Goal: Information Seeking & Learning: Learn about a topic

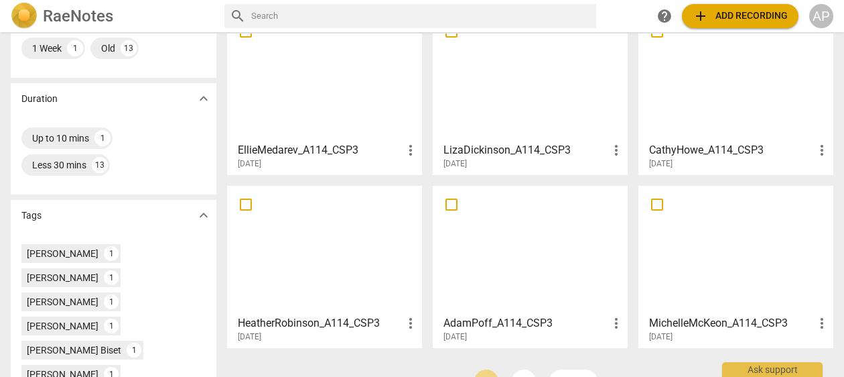
scroll to position [258, 0]
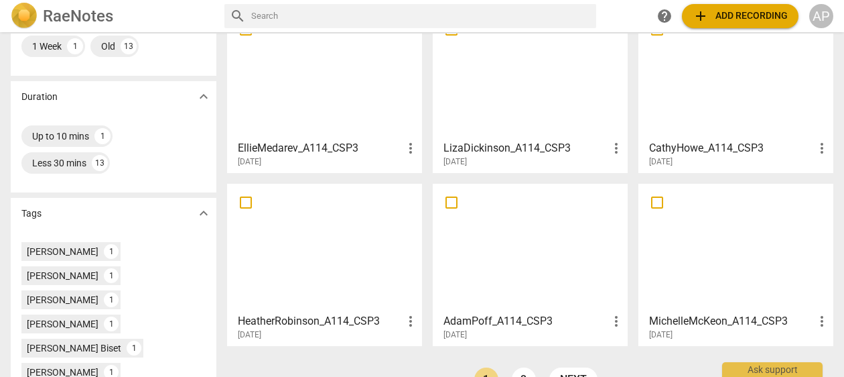
click at [562, 263] on div at bounding box center [530, 247] width 186 height 119
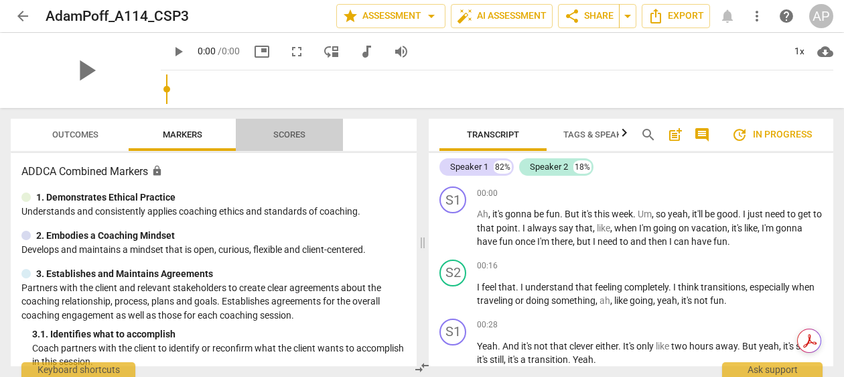
click at [291, 135] on span "Scores" at bounding box center [289, 134] width 32 height 10
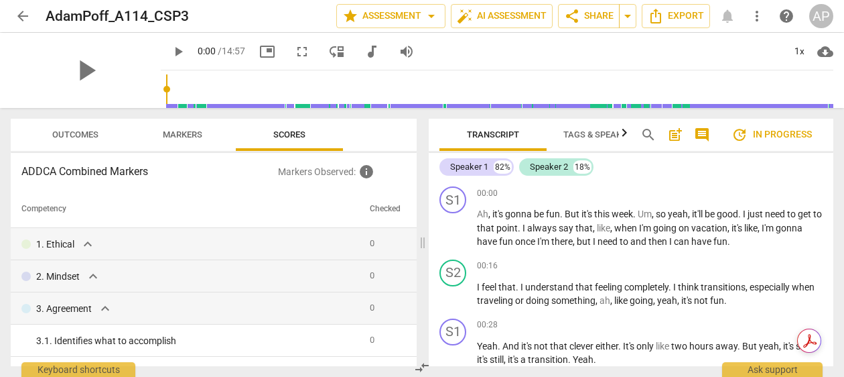
click at [22, 17] on span "arrow_back" at bounding box center [23, 16] width 16 height 16
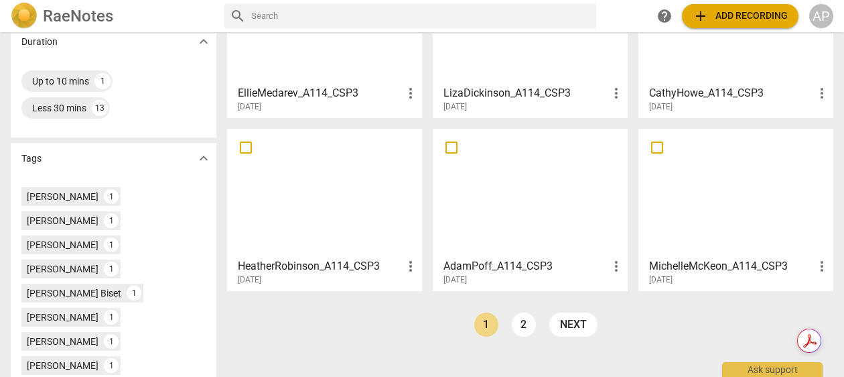
scroll to position [315, 0]
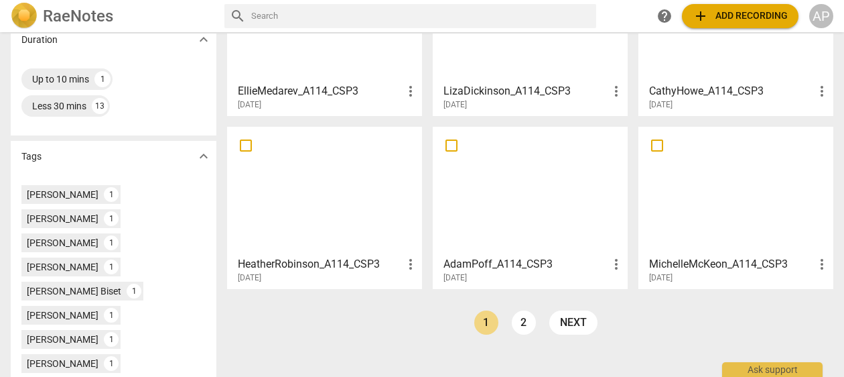
click at [321, 186] on div at bounding box center [325, 190] width 186 height 119
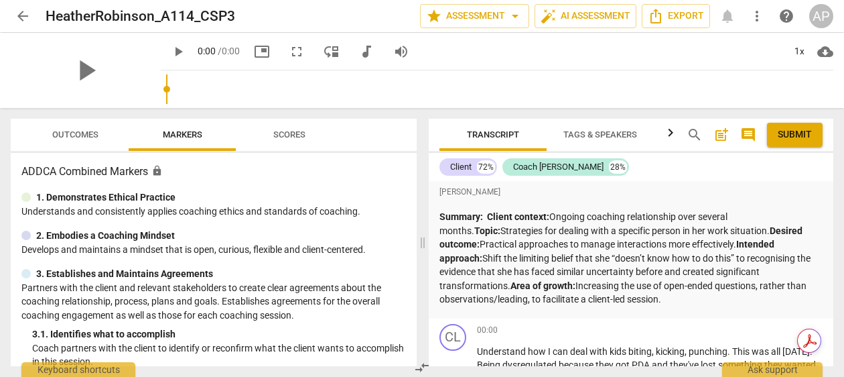
click at [282, 133] on span "Scores" at bounding box center [289, 134] width 32 height 10
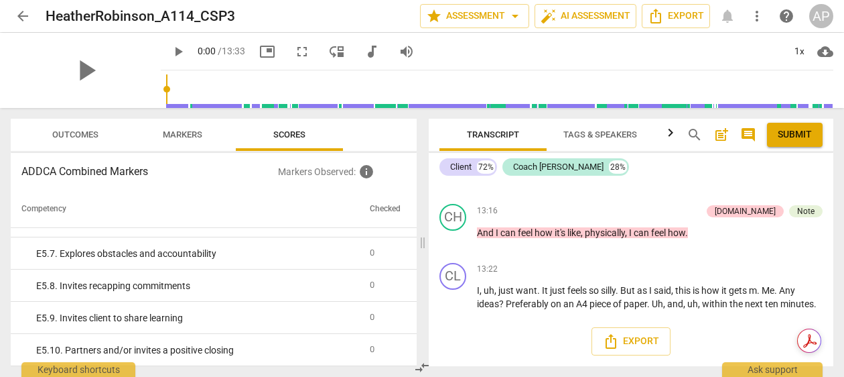
scroll to position [5333, 0]
click at [98, 133] on span "Outcomes" at bounding box center [75, 134] width 46 height 10
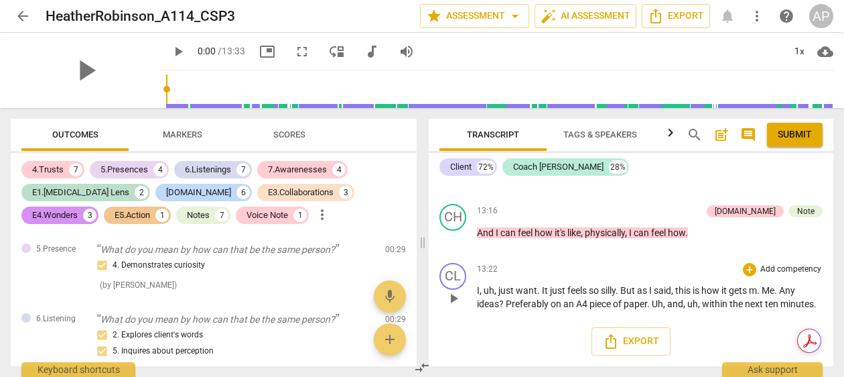
scroll to position [4828, 0]
click at [612, 130] on span "Tags & Speakers" at bounding box center [600, 134] width 74 height 10
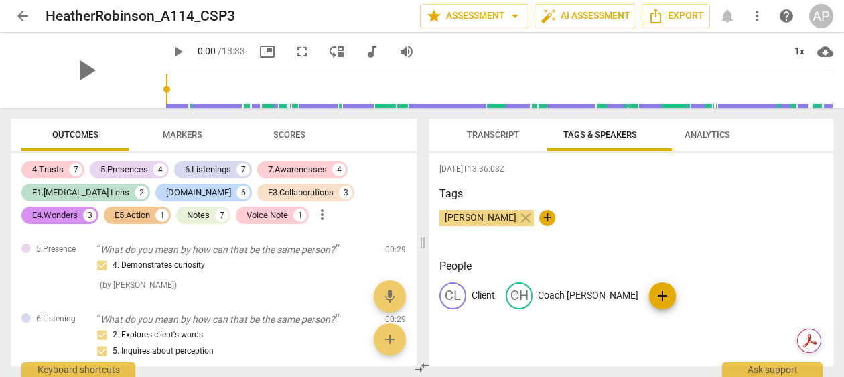
click at [730, 133] on span "Analytics" at bounding box center [708, 134] width 46 height 10
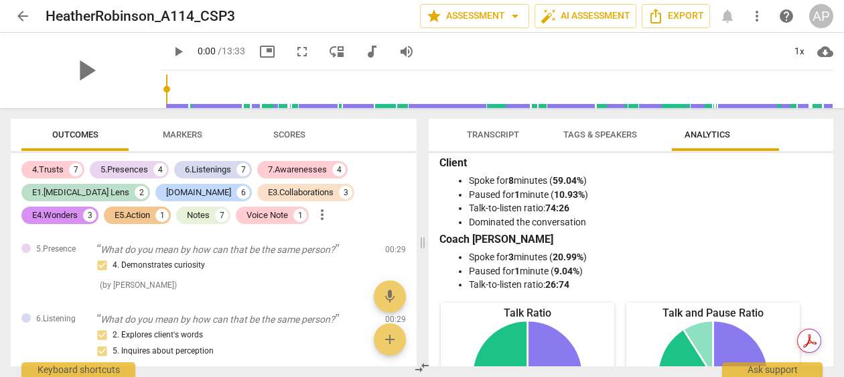
scroll to position [0, 0]
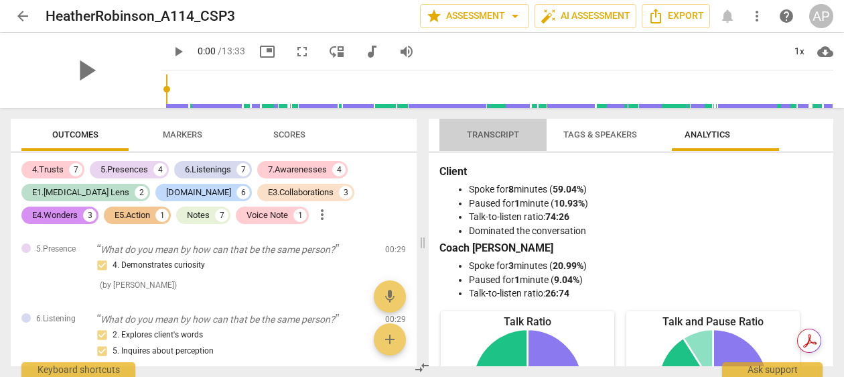
click at [502, 133] on span "Transcript" at bounding box center [493, 134] width 52 height 10
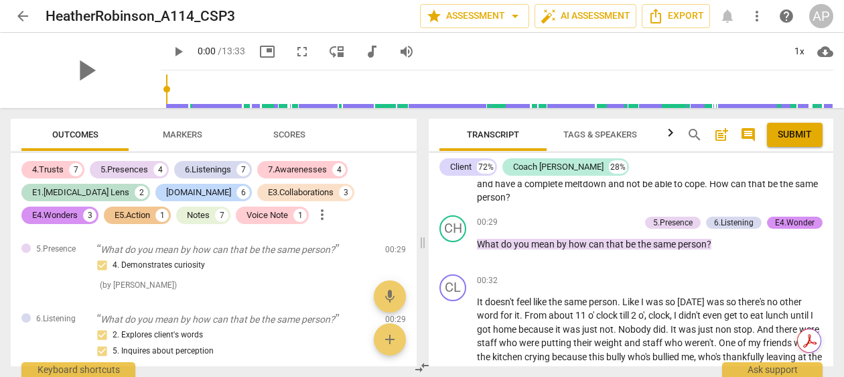
scroll to position [220, 0]
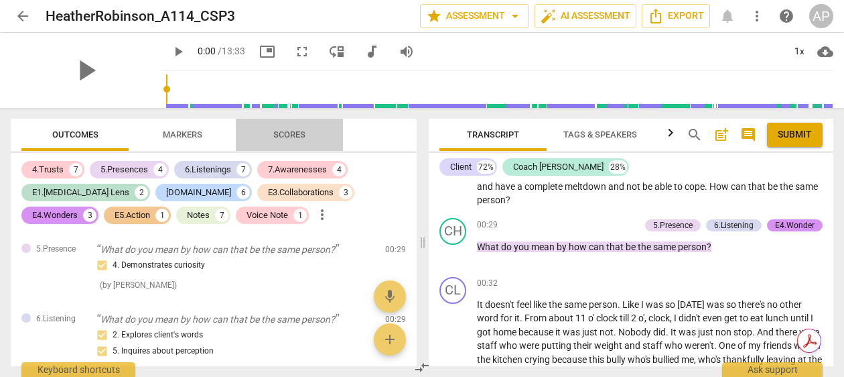
click at [281, 126] on span "Scores" at bounding box center [289, 135] width 64 height 18
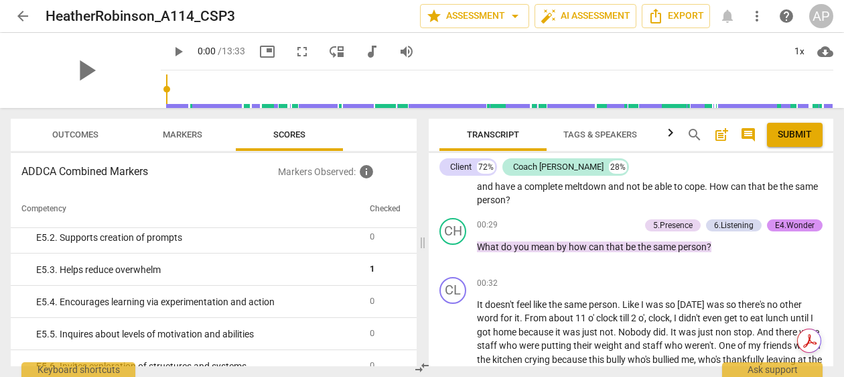
scroll to position [2924, 0]
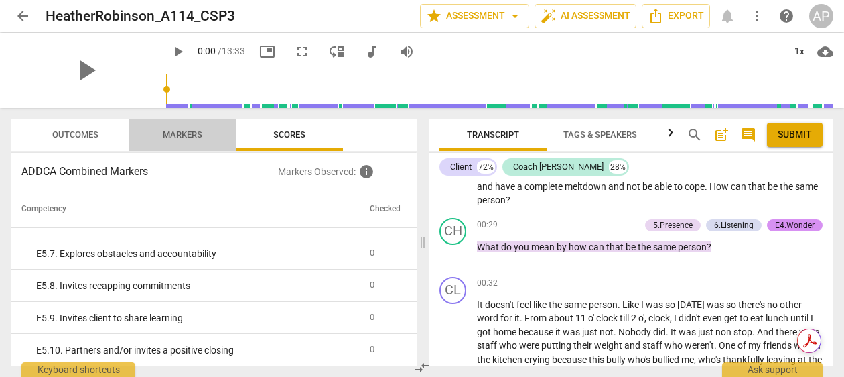
click at [190, 132] on span "Markers" at bounding box center [183, 134] width 40 height 10
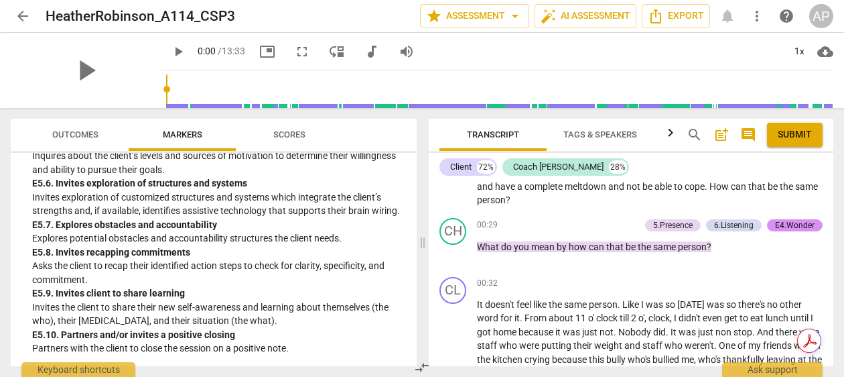
scroll to position [5503, 0]
click at [60, 131] on span "Outcomes" at bounding box center [75, 134] width 46 height 10
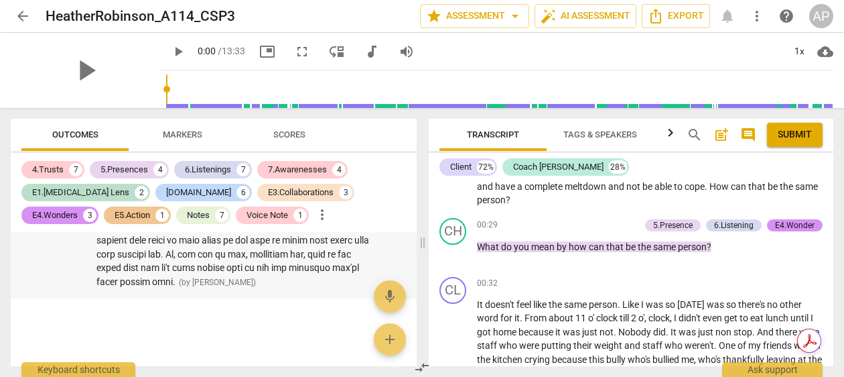
scroll to position [6439, 0]
click at [17, 11] on span "arrow_back" at bounding box center [23, 16] width 16 height 16
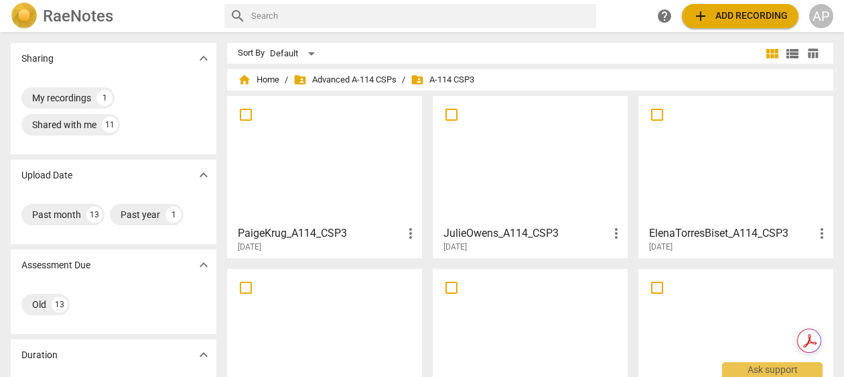
click at [717, 307] on div at bounding box center [736, 332] width 186 height 119
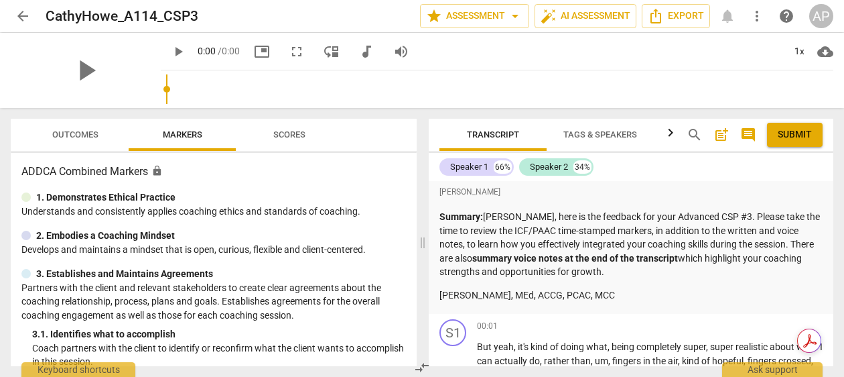
click at [295, 135] on span "Scores" at bounding box center [289, 134] width 32 height 10
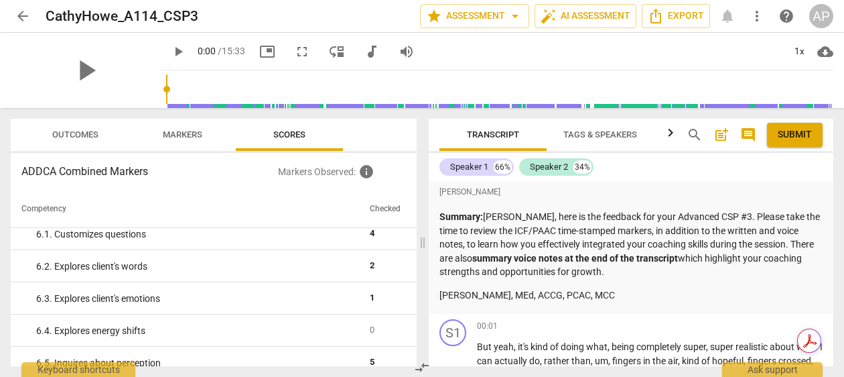
scroll to position [814, 0]
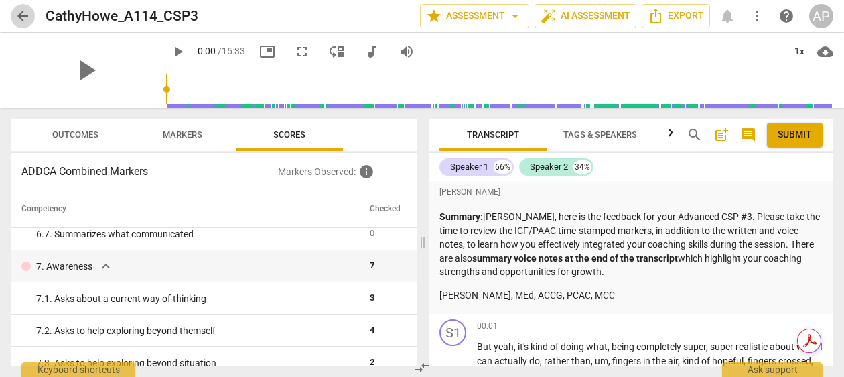
click at [20, 15] on span "arrow_back" at bounding box center [23, 16] width 16 height 16
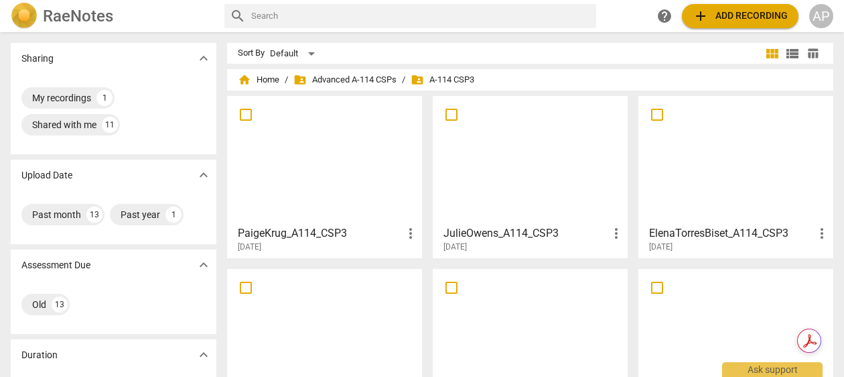
click at [281, 181] on div at bounding box center [325, 159] width 186 height 119
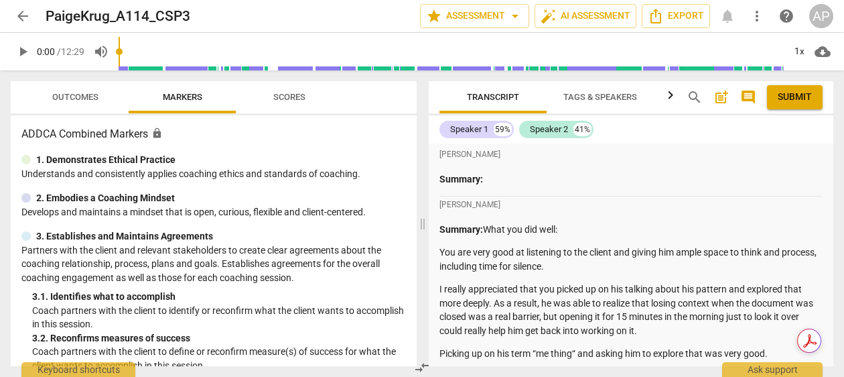
click at [268, 98] on span "Scores" at bounding box center [289, 97] width 64 height 18
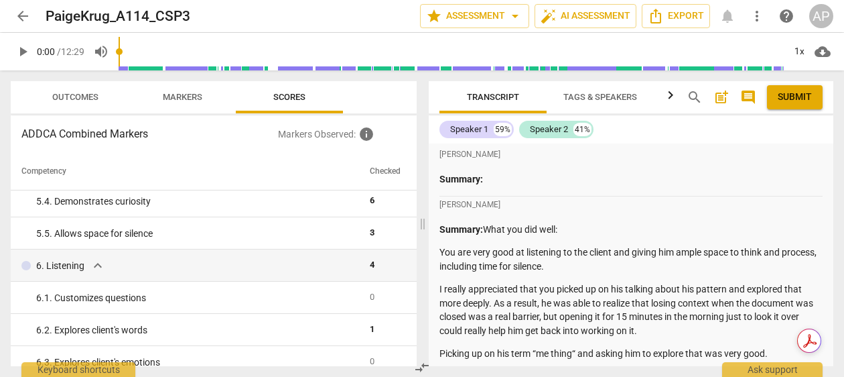
scroll to position [522, 0]
click at [18, 17] on span "arrow_back" at bounding box center [23, 16] width 16 height 16
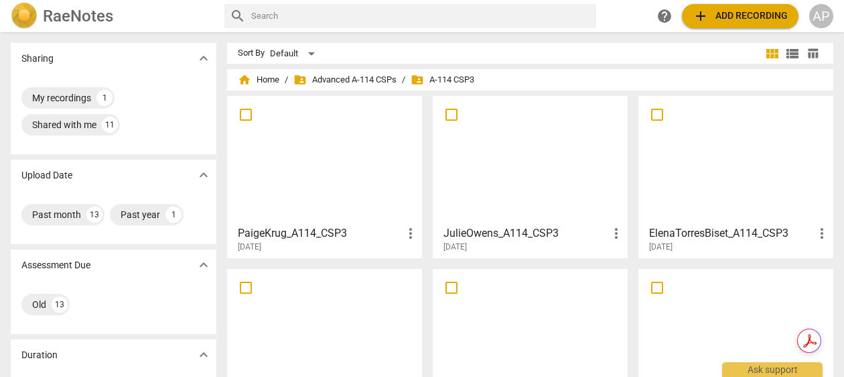
click at [502, 182] on div at bounding box center [530, 159] width 186 height 119
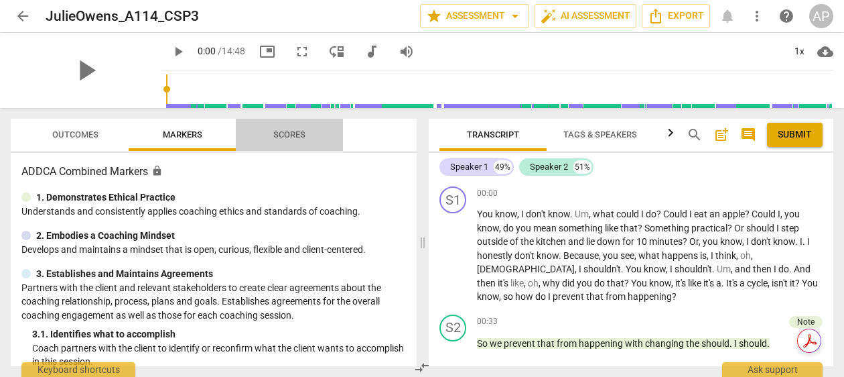
click at [280, 139] on span "Scores" at bounding box center [289, 134] width 32 height 10
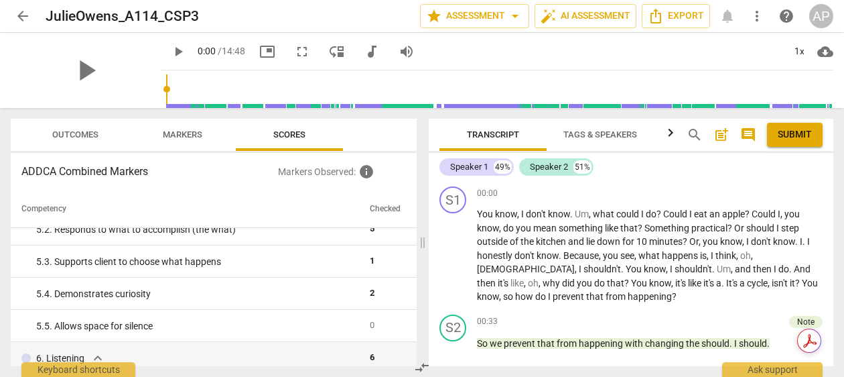
scroll to position [470, 0]
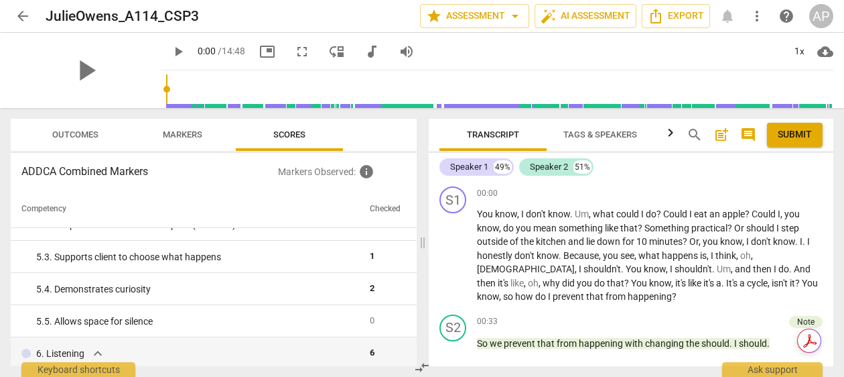
click at [23, 10] on span "arrow_back" at bounding box center [23, 16] width 16 height 16
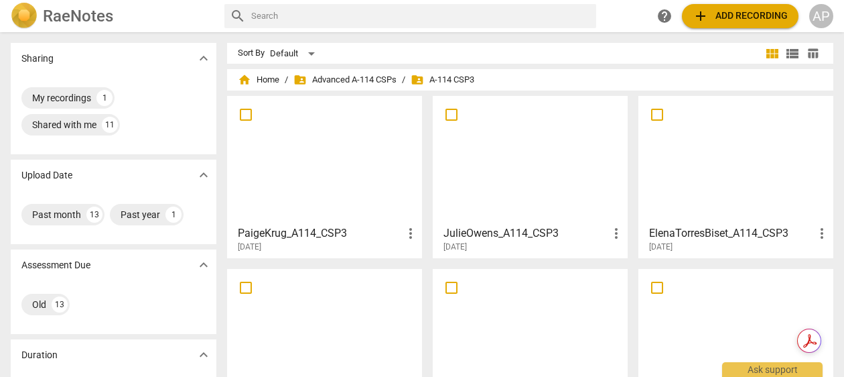
click at [707, 147] on div at bounding box center [736, 159] width 186 height 119
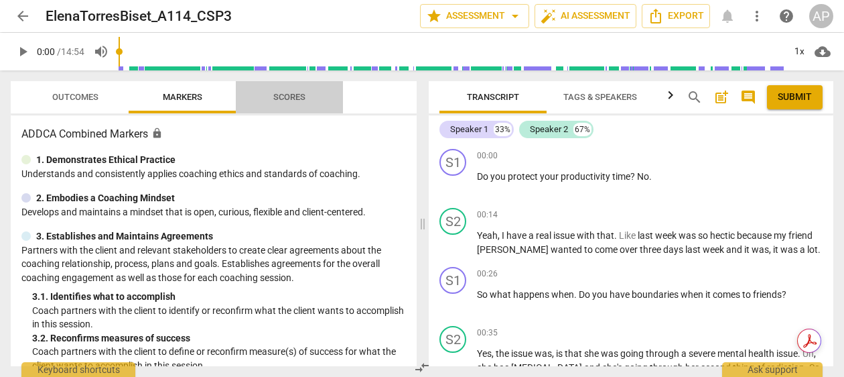
click at [276, 92] on span "Scores" at bounding box center [289, 97] width 32 height 10
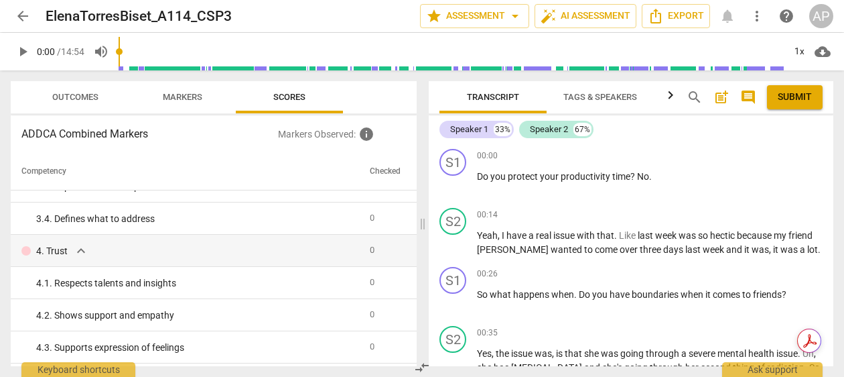
scroll to position [110, 0]
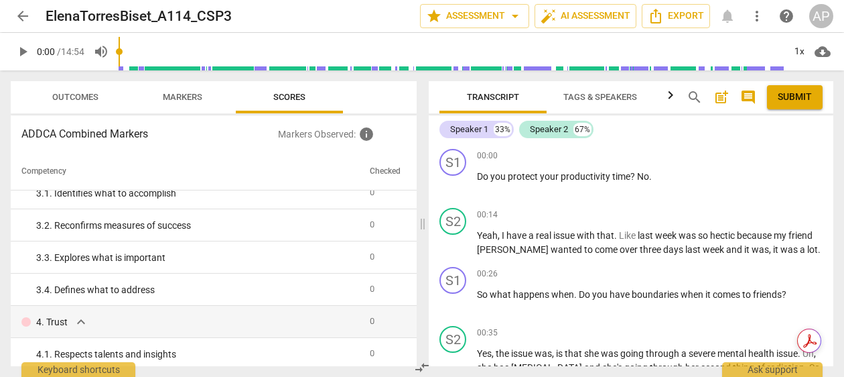
click at [17, 17] on span "arrow_back" at bounding box center [23, 16] width 16 height 16
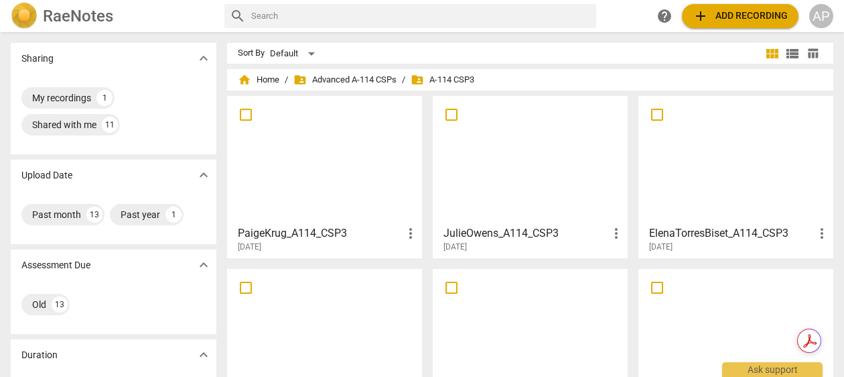
click at [301, 294] on div at bounding box center [325, 332] width 186 height 119
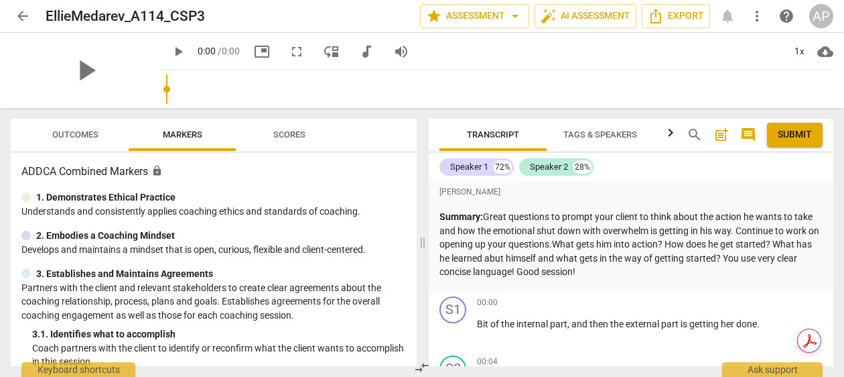
click at [299, 132] on span "Scores" at bounding box center [289, 134] width 32 height 10
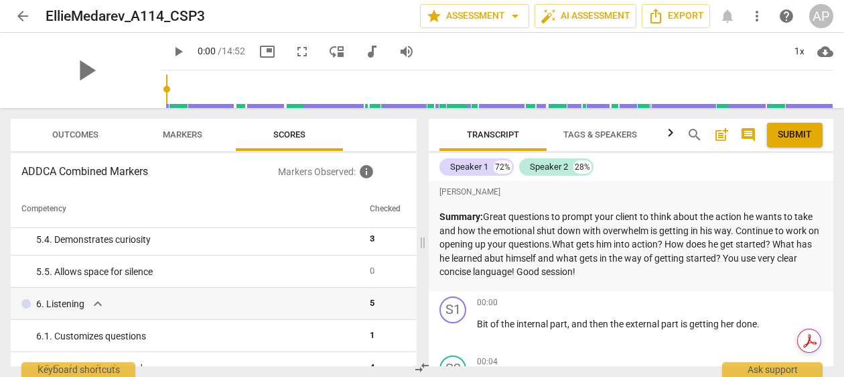
scroll to position [521, 0]
click at [17, 13] on span "arrow_back" at bounding box center [23, 16] width 16 height 16
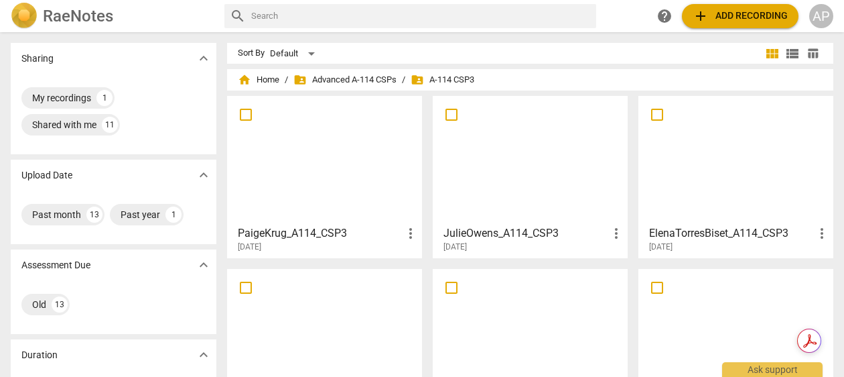
click at [537, 298] on div at bounding box center [530, 332] width 186 height 119
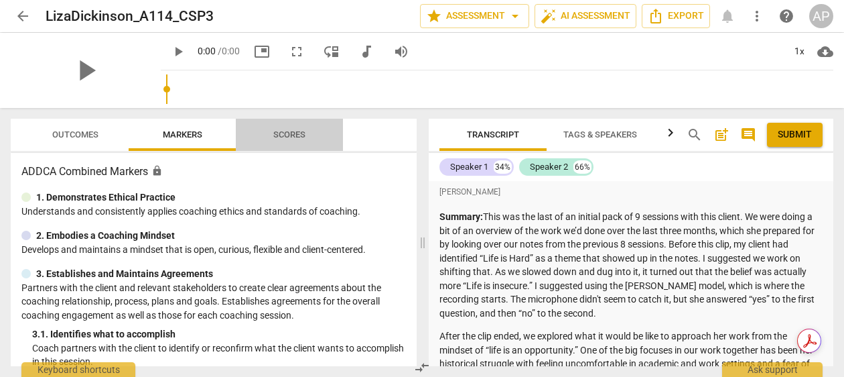
click at [297, 133] on span "Scores" at bounding box center [289, 134] width 32 height 10
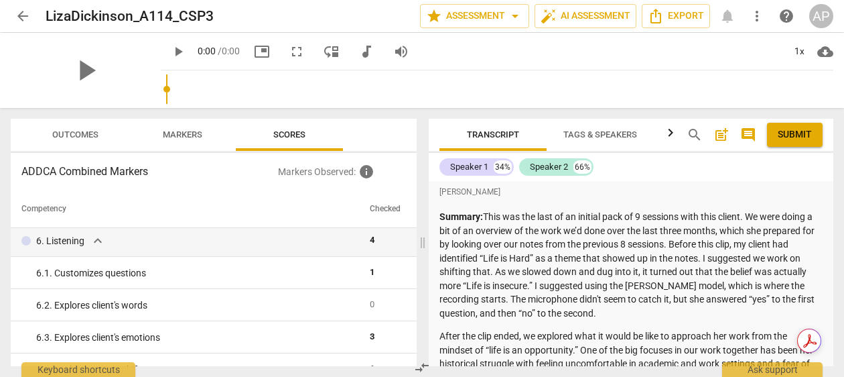
scroll to position [583, 0]
click at [17, 15] on span "arrow_back" at bounding box center [23, 16] width 16 height 16
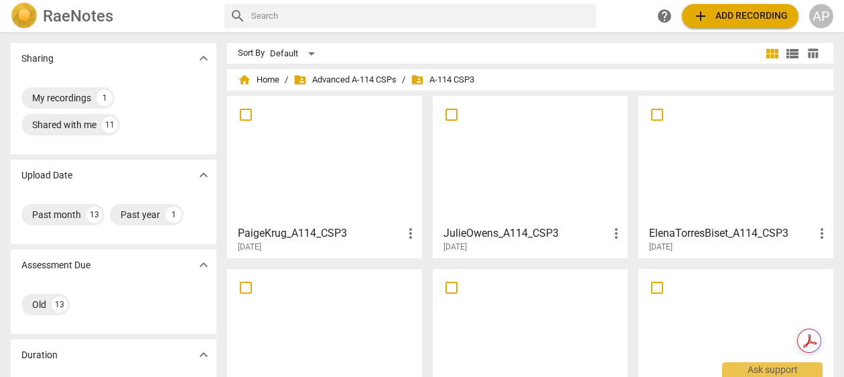
click at [699, 334] on div at bounding box center [736, 332] width 186 height 119
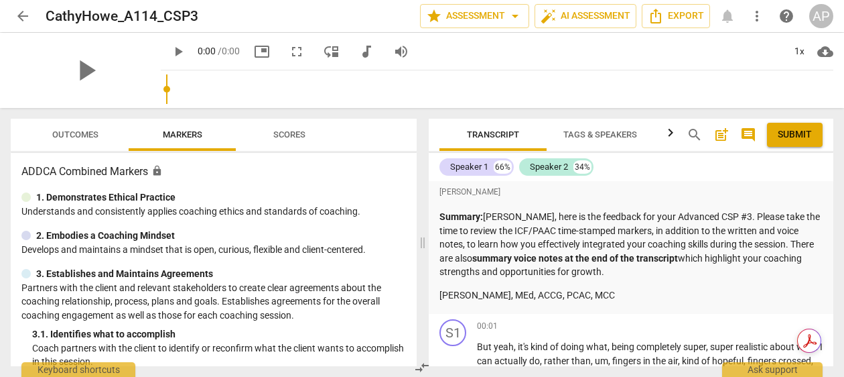
click at [295, 127] on span "Scores" at bounding box center [289, 135] width 64 height 18
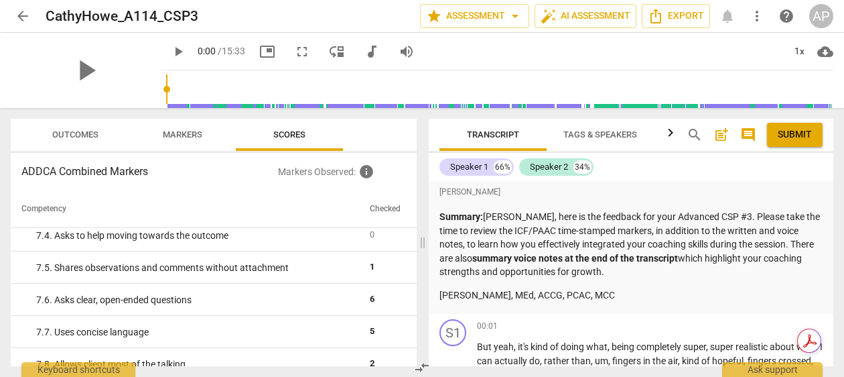
scroll to position [991, 0]
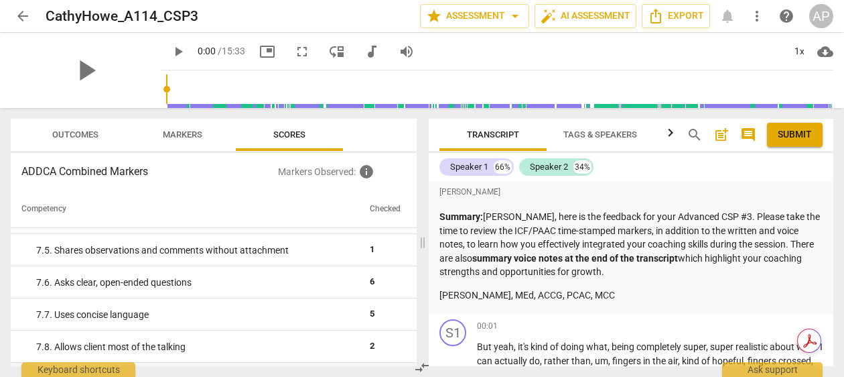
click at [23, 16] on span "arrow_back" at bounding box center [23, 16] width 16 height 16
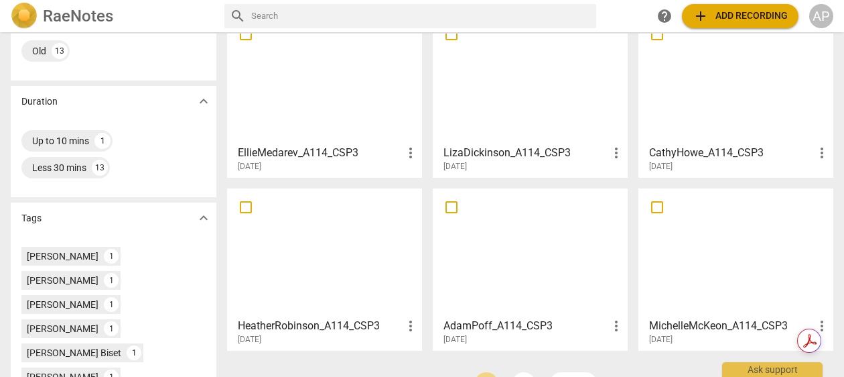
scroll to position [296, 0]
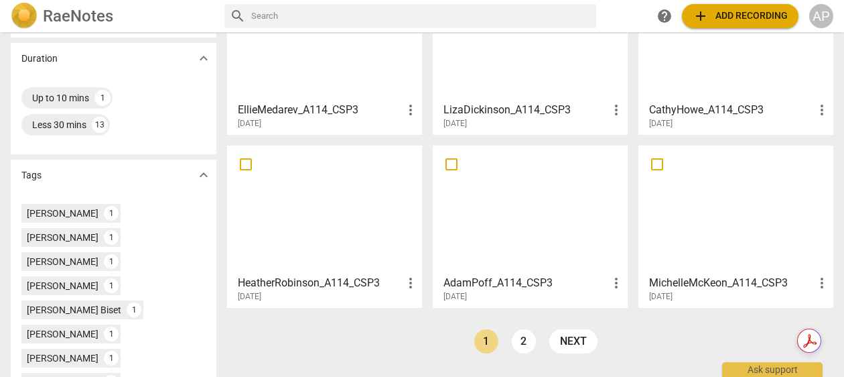
click at [363, 209] on div at bounding box center [325, 209] width 186 height 119
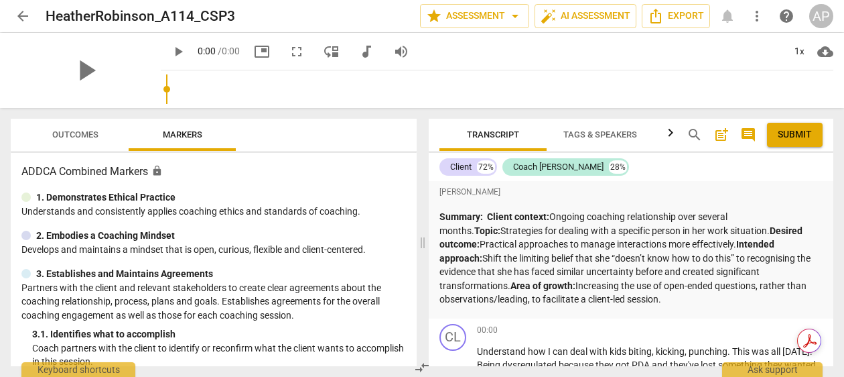
click at [20, 13] on span "arrow_back" at bounding box center [23, 16] width 16 height 16
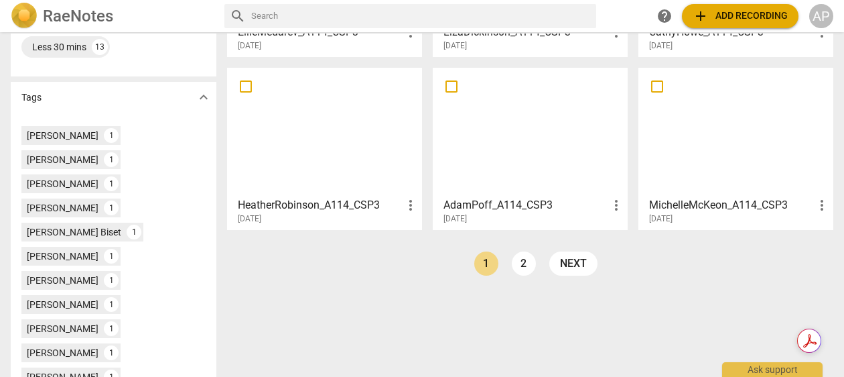
scroll to position [366, 0]
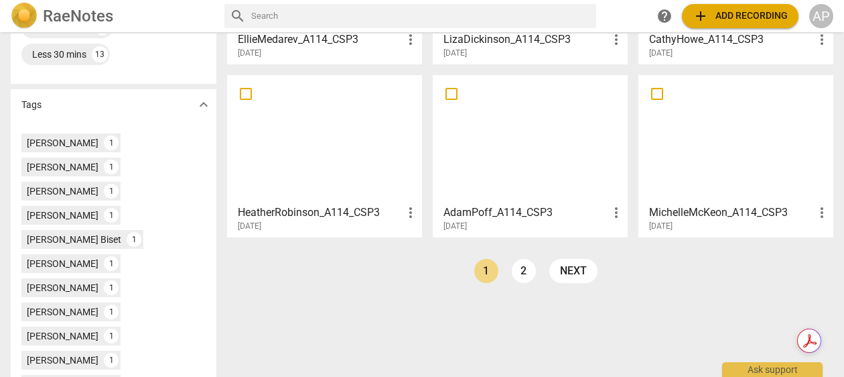
click at [703, 179] on div at bounding box center [736, 139] width 186 height 119
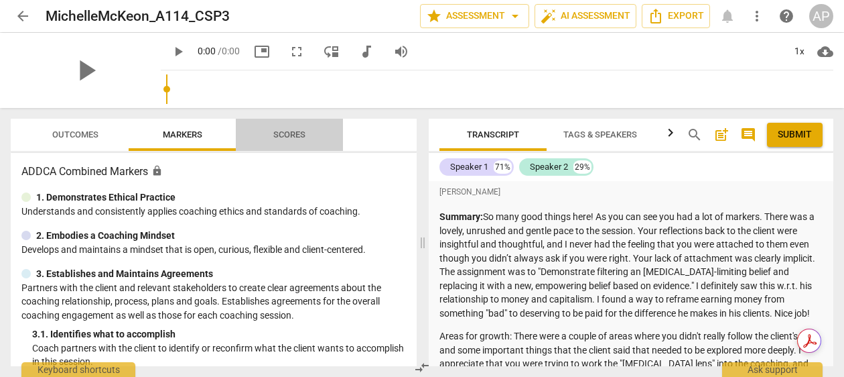
click at [281, 139] on span "Scores" at bounding box center [289, 134] width 32 height 10
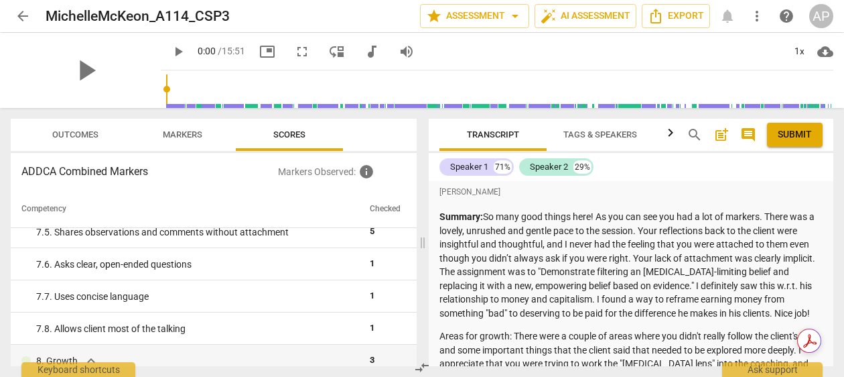
scroll to position [1042, 0]
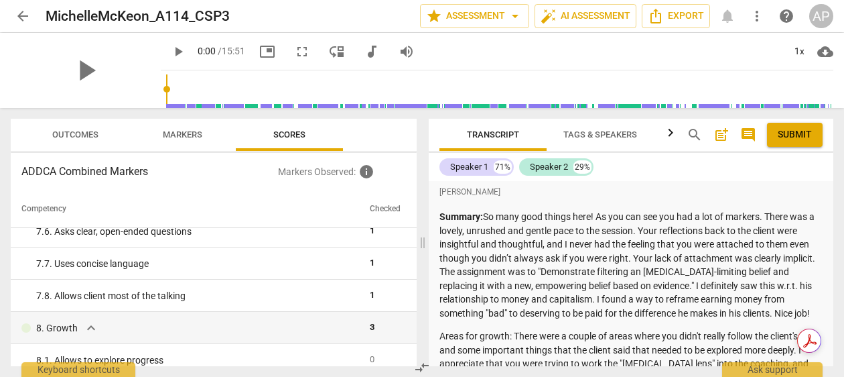
click at [20, 11] on span "arrow_back" at bounding box center [23, 16] width 16 height 16
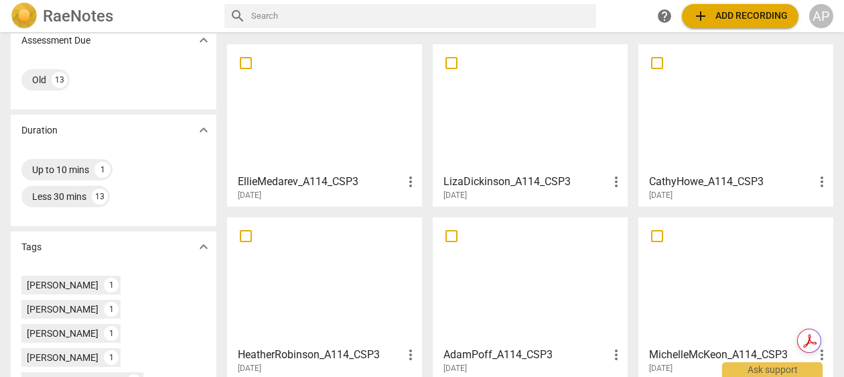
scroll to position [230, 0]
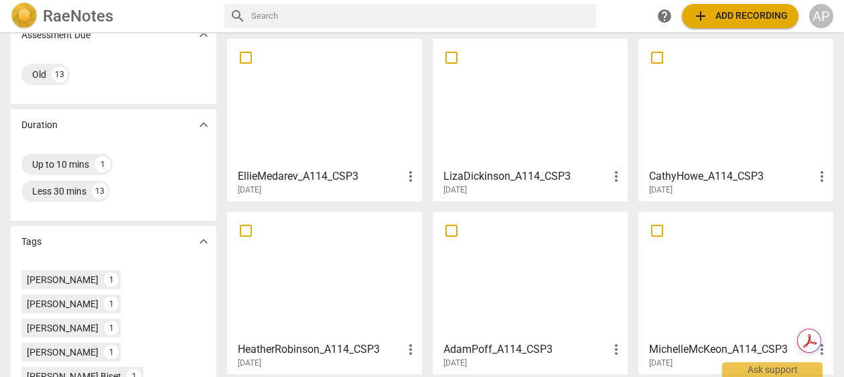
click at [531, 247] on div at bounding box center [530, 275] width 186 height 119
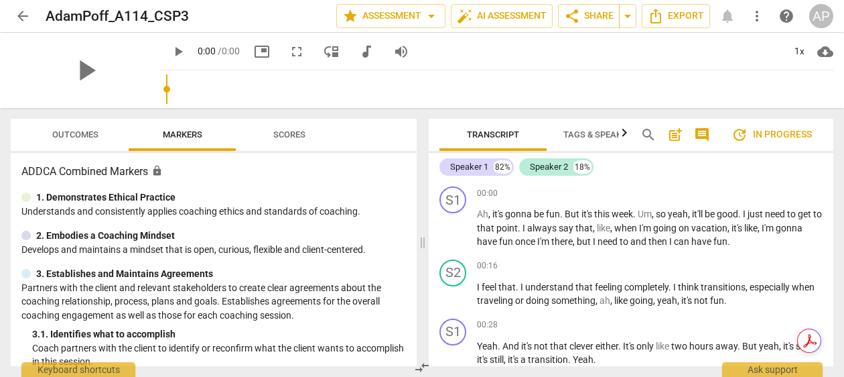
click at [300, 135] on span "Scores" at bounding box center [289, 134] width 32 height 10
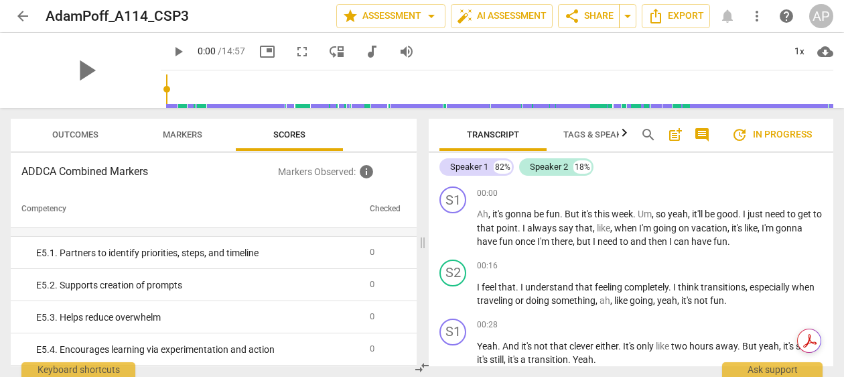
scroll to position [2924, 0]
click at [25, 20] on span "arrow_back" at bounding box center [23, 16] width 16 height 16
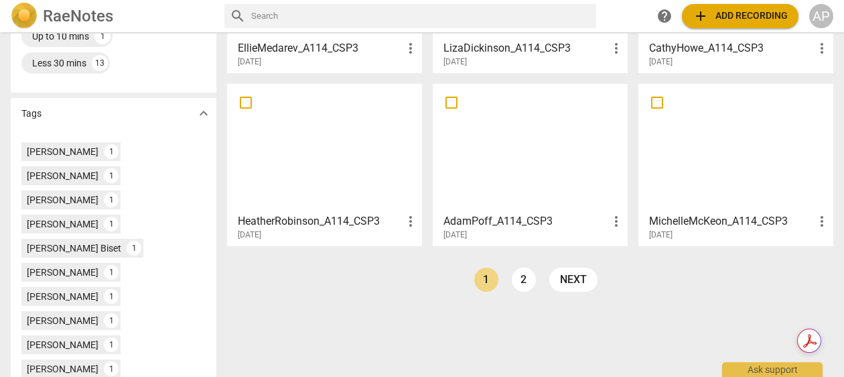
scroll to position [360, 0]
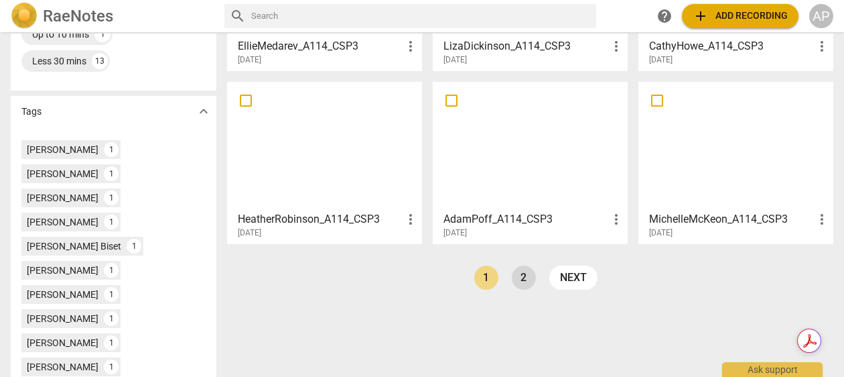
click at [520, 282] on link "2" at bounding box center [524, 277] width 24 height 24
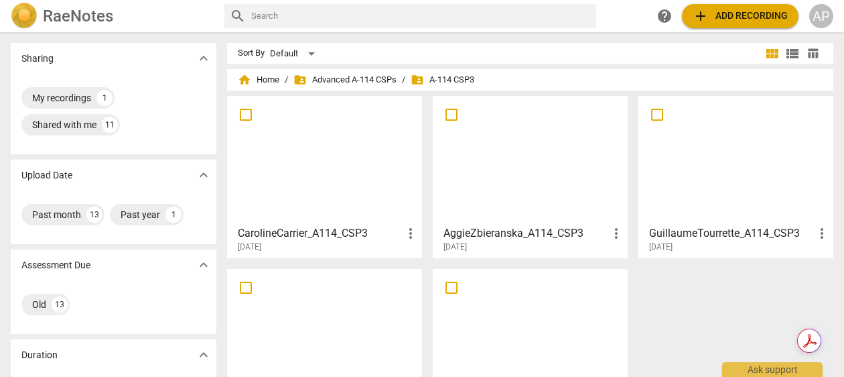
click at [368, 144] on div at bounding box center [325, 159] width 186 height 119
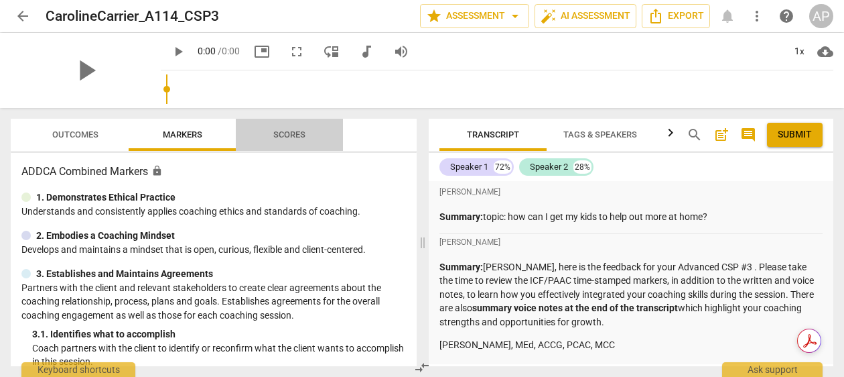
click at [291, 133] on span "Scores" at bounding box center [289, 134] width 32 height 10
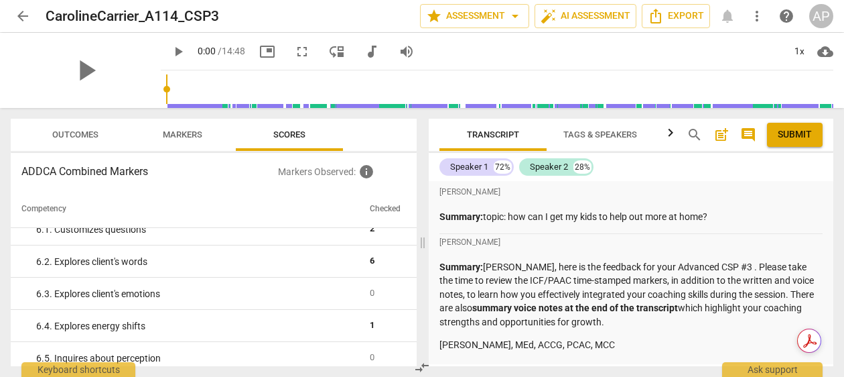
scroll to position [629, 0]
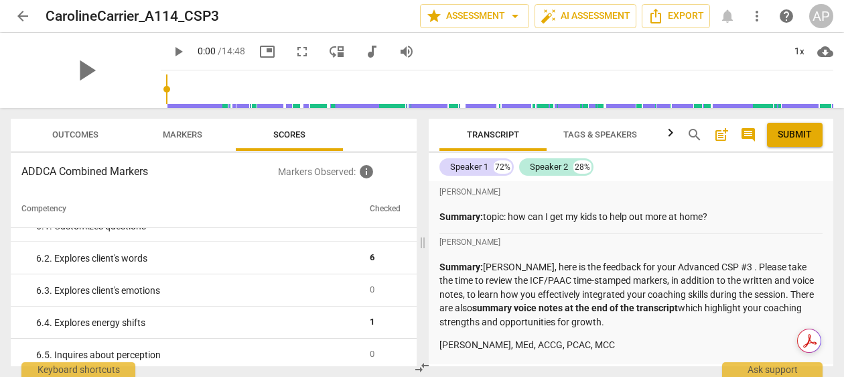
click at [18, 18] on span "arrow_back" at bounding box center [23, 16] width 16 height 16
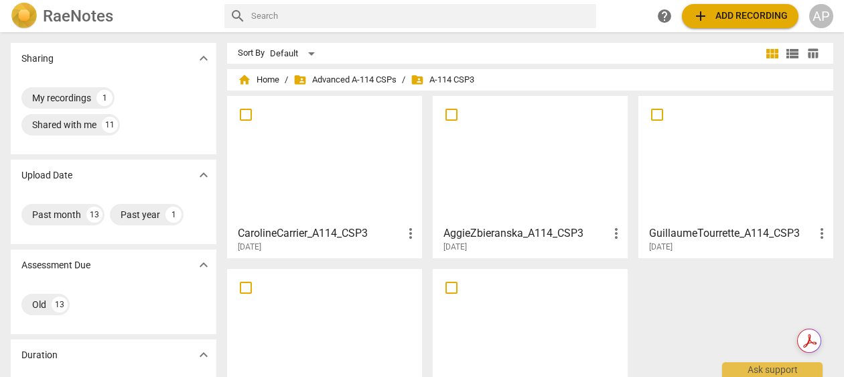
click at [498, 193] on div at bounding box center [530, 159] width 186 height 119
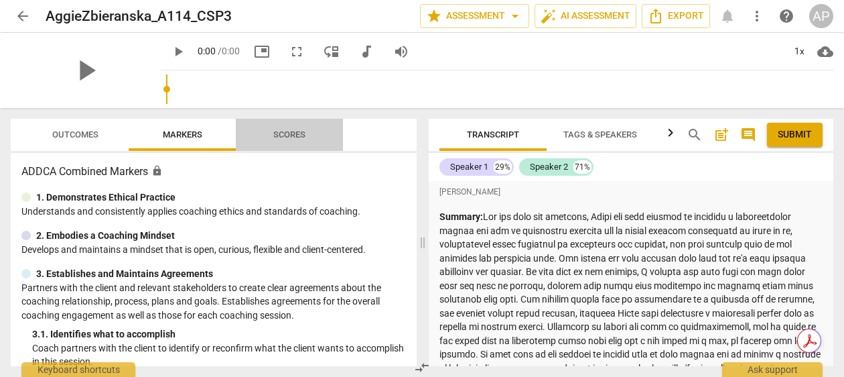
click at [295, 131] on span "Scores" at bounding box center [289, 134] width 32 height 10
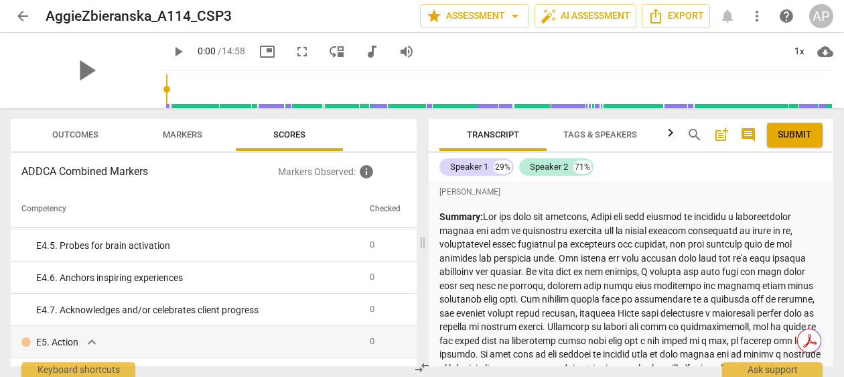
scroll to position [2924, 0]
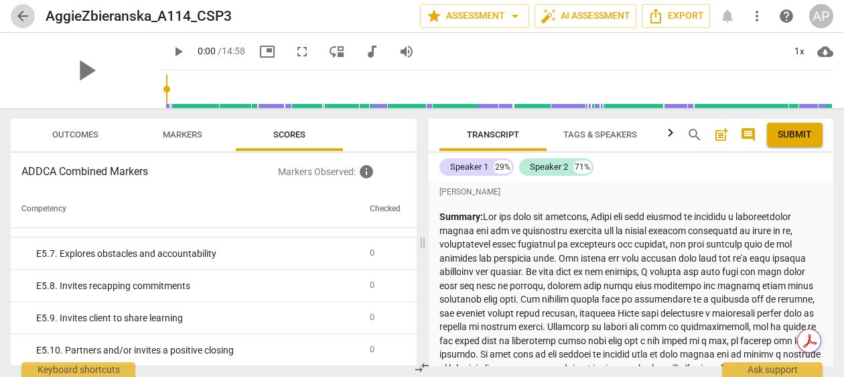
click at [19, 15] on span "arrow_back" at bounding box center [23, 16] width 16 height 16
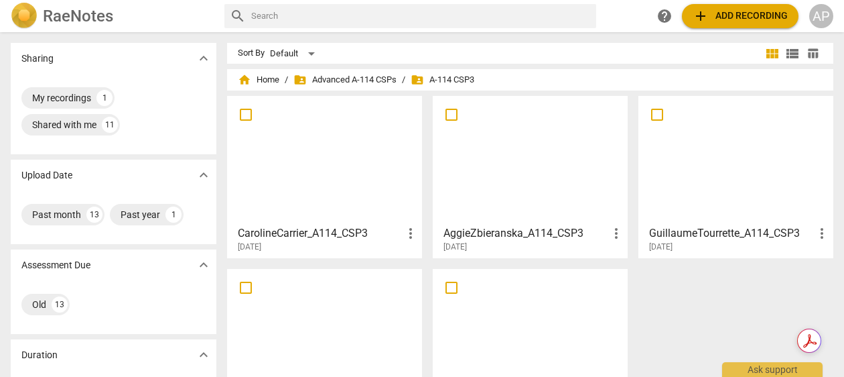
click at [681, 186] on div at bounding box center [736, 159] width 186 height 119
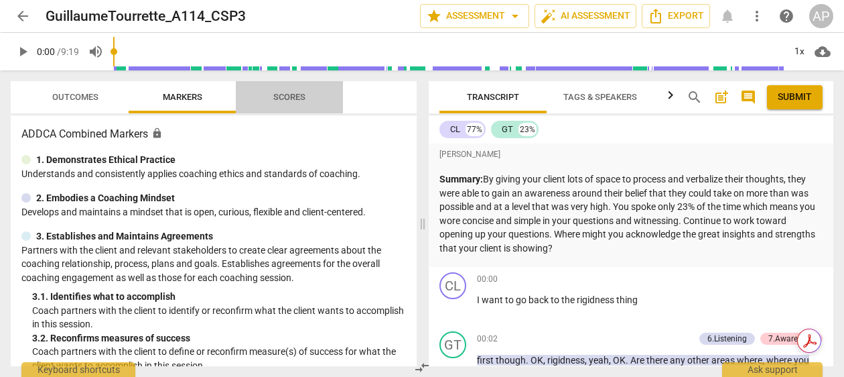
click at [285, 96] on span "Scores" at bounding box center [289, 97] width 32 height 10
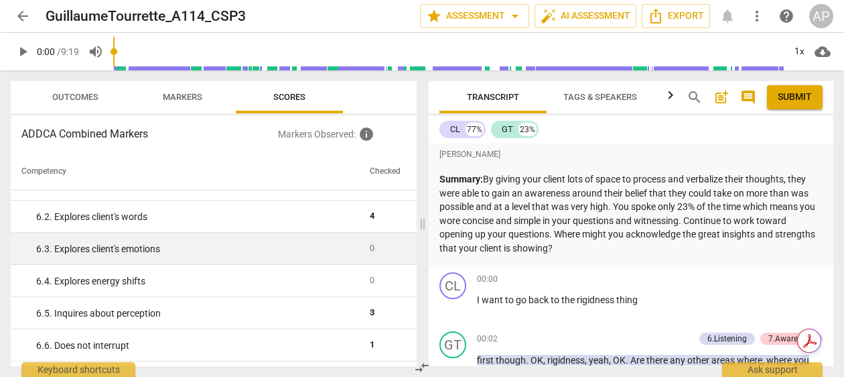
scroll to position [634, 0]
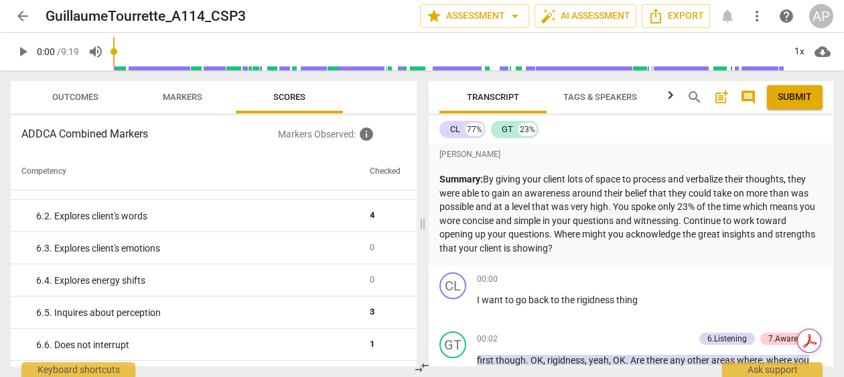
click at [20, 15] on span "arrow_back" at bounding box center [23, 16] width 16 height 16
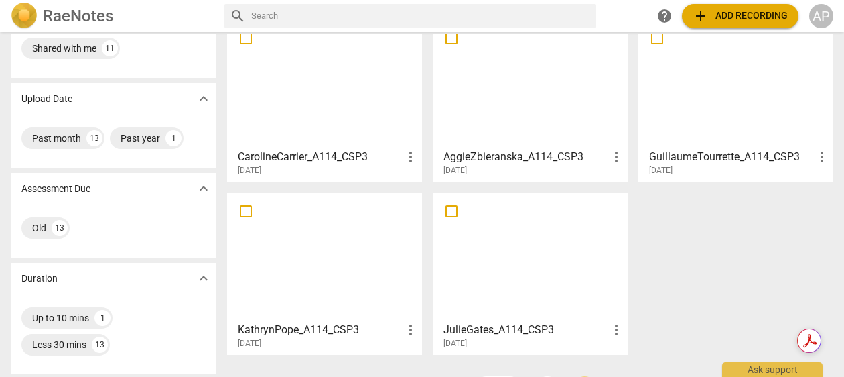
scroll to position [78, 0]
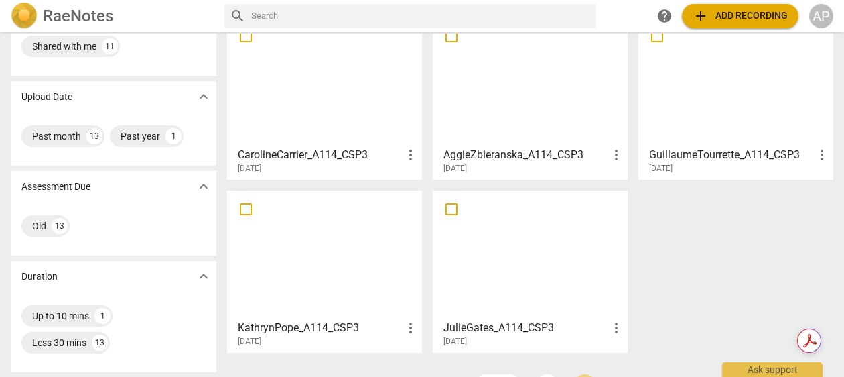
click at [332, 260] on div at bounding box center [325, 254] width 186 height 119
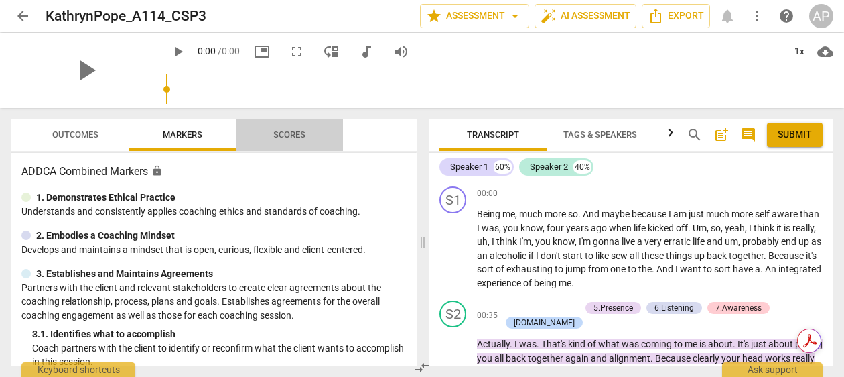
click at [294, 138] on span "Scores" at bounding box center [289, 134] width 32 height 10
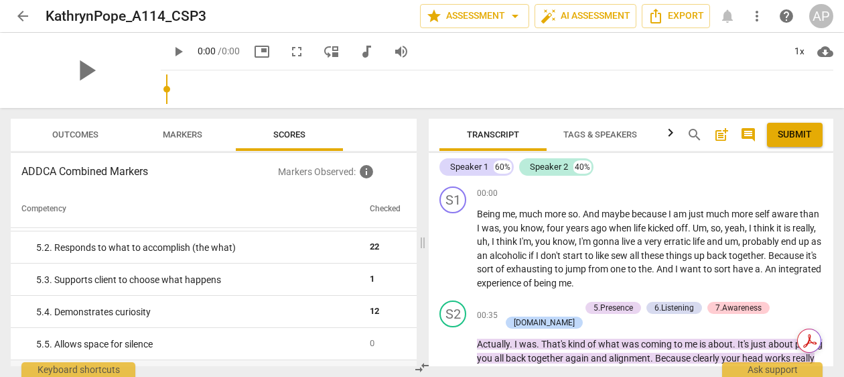
scroll to position [448, 0]
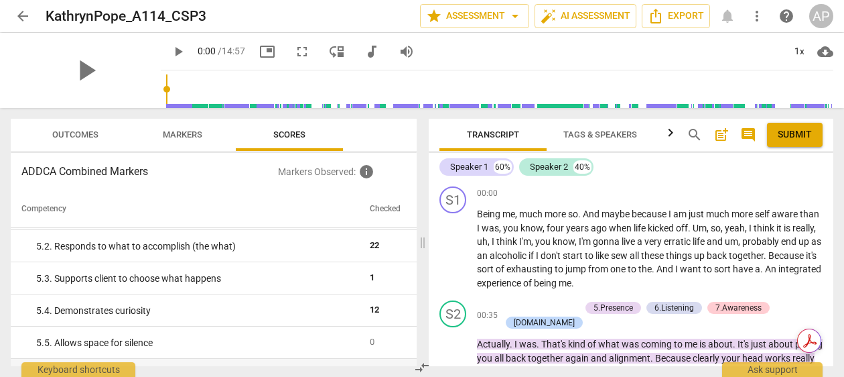
click at [23, 13] on span "arrow_back" at bounding box center [23, 16] width 16 height 16
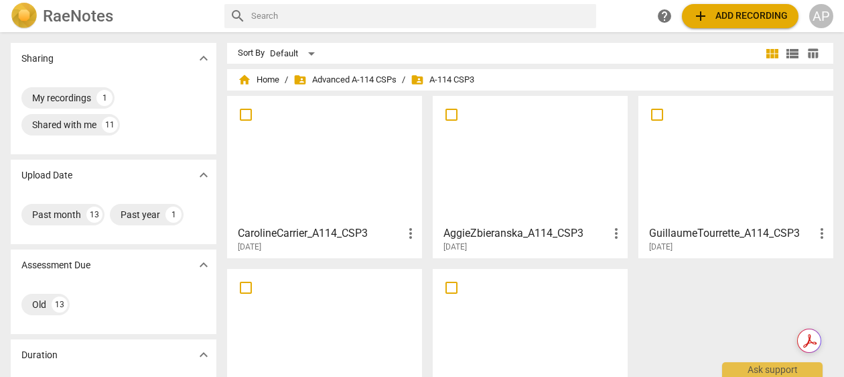
click at [554, 333] on div at bounding box center [530, 332] width 186 height 119
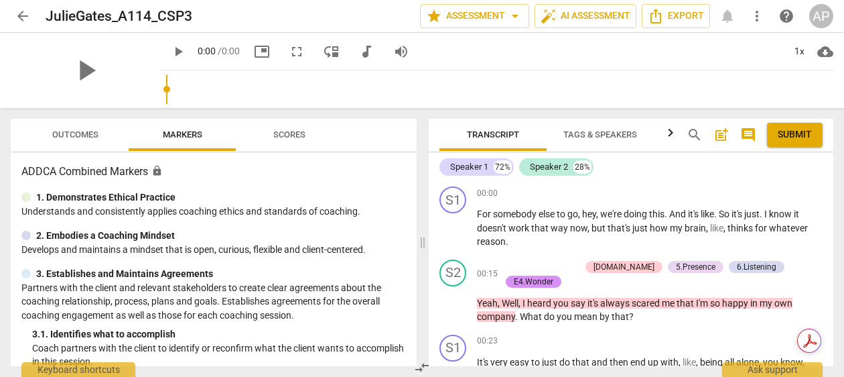
click at [295, 133] on span "Scores" at bounding box center [289, 134] width 32 height 10
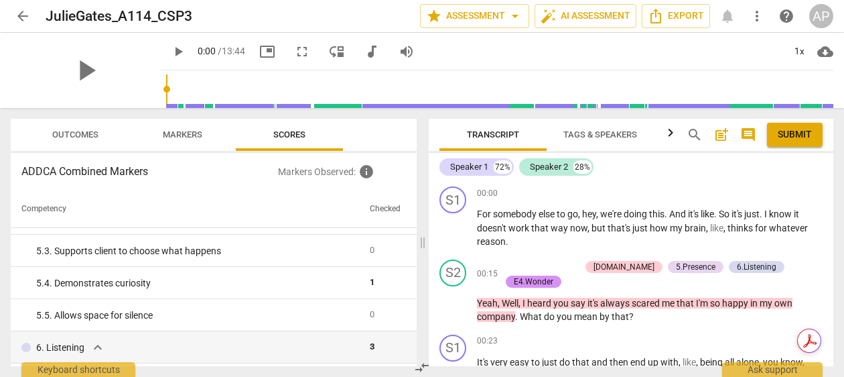
scroll to position [478, 0]
click at [18, 13] on span "arrow_back" at bounding box center [23, 16] width 16 height 16
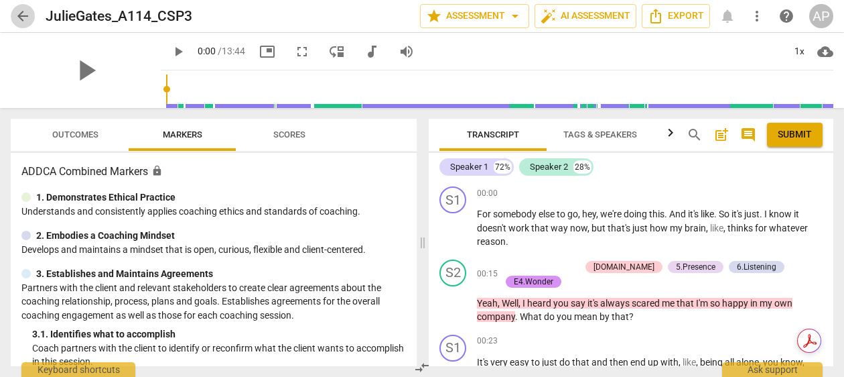
click at [15, 12] on span "arrow_back" at bounding box center [23, 16] width 16 height 16
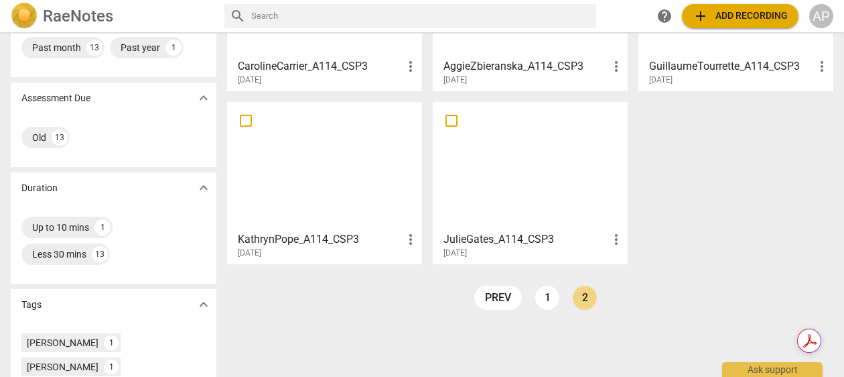
scroll to position [174, 0]
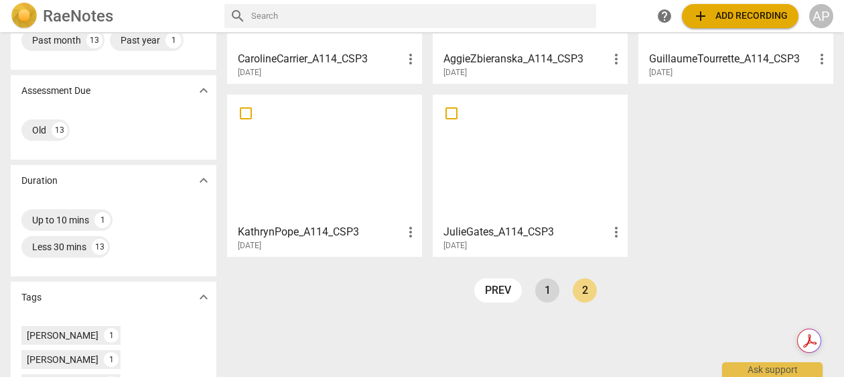
click at [552, 295] on link "1" at bounding box center [547, 290] width 24 height 24
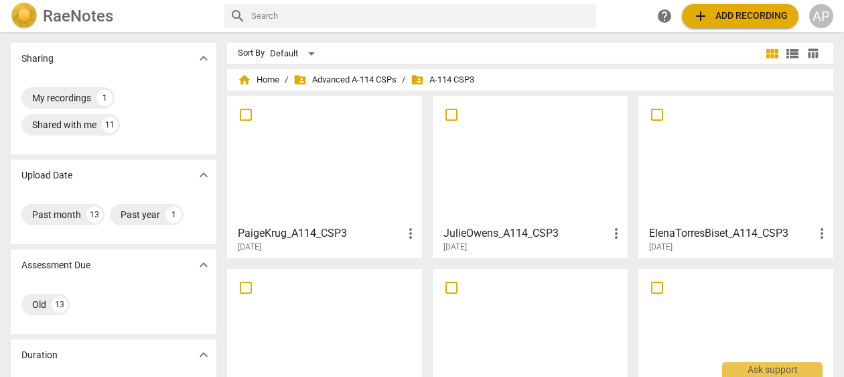
click at [337, 194] on div at bounding box center [325, 159] width 186 height 119
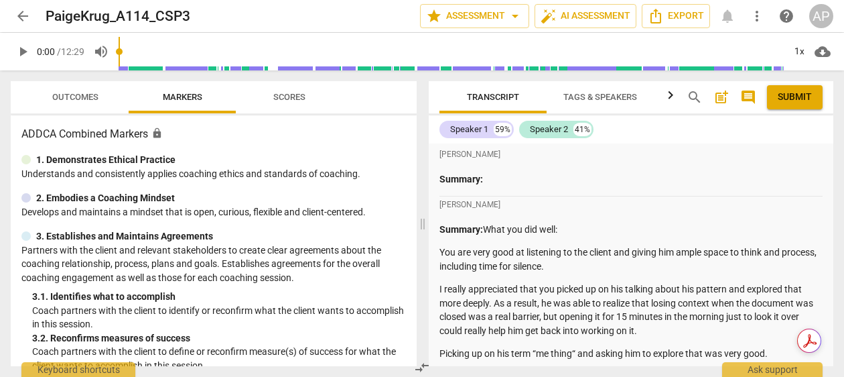
click at [282, 97] on span "Scores" at bounding box center [289, 97] width 32 height 10
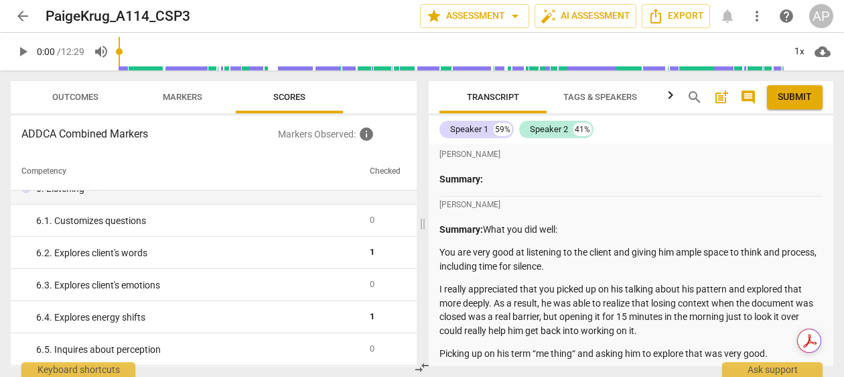
scroll to position [598, 0]
click at [23, 19] on span "arrow_back" at bounding box center [23, 16] width 16 height 16
